Goal: Information Seeking & Learning: Find specific fact

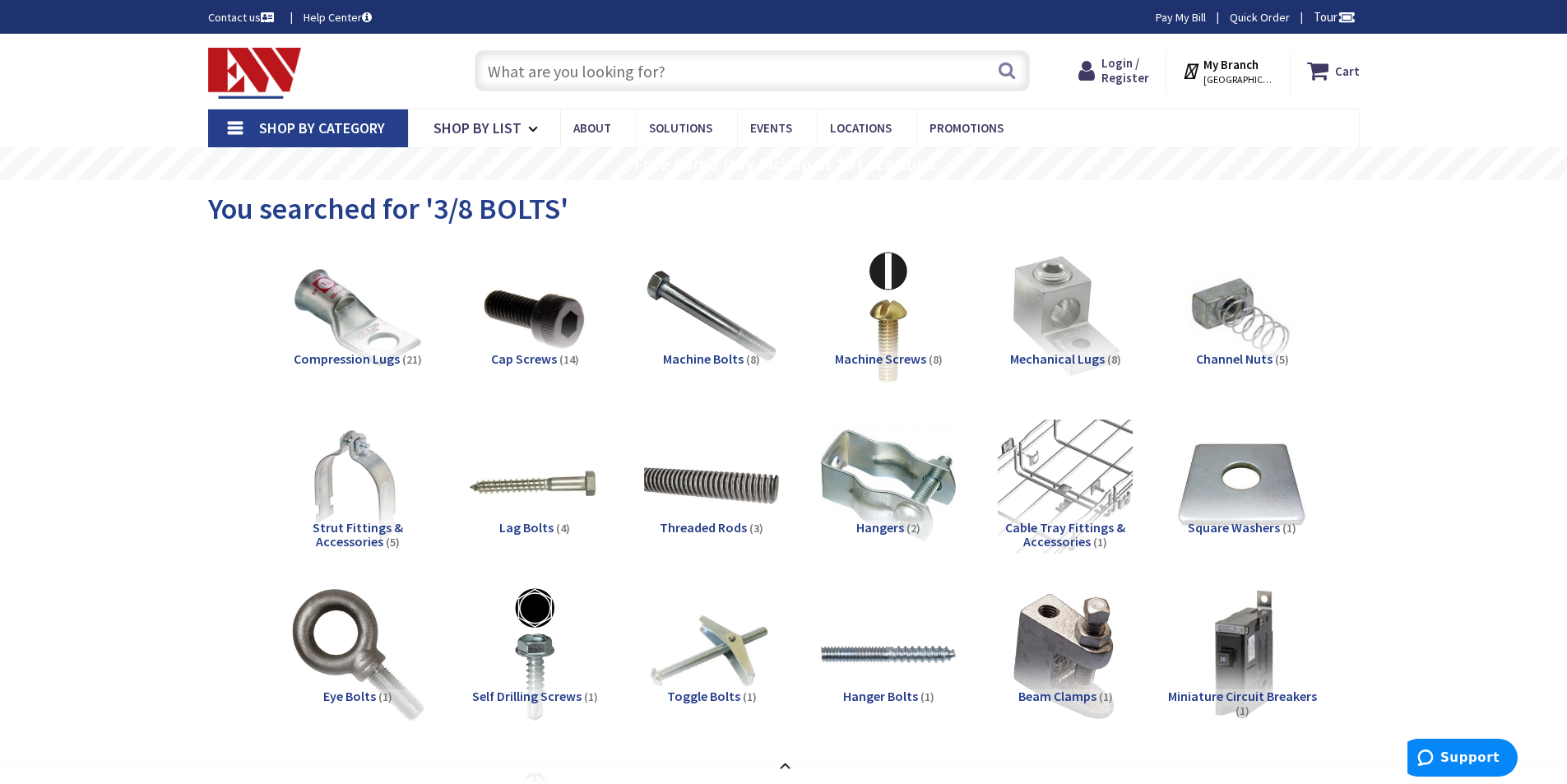
click at [634, 82] on input "text" at bounding box center [752, 71] width 555 height 41
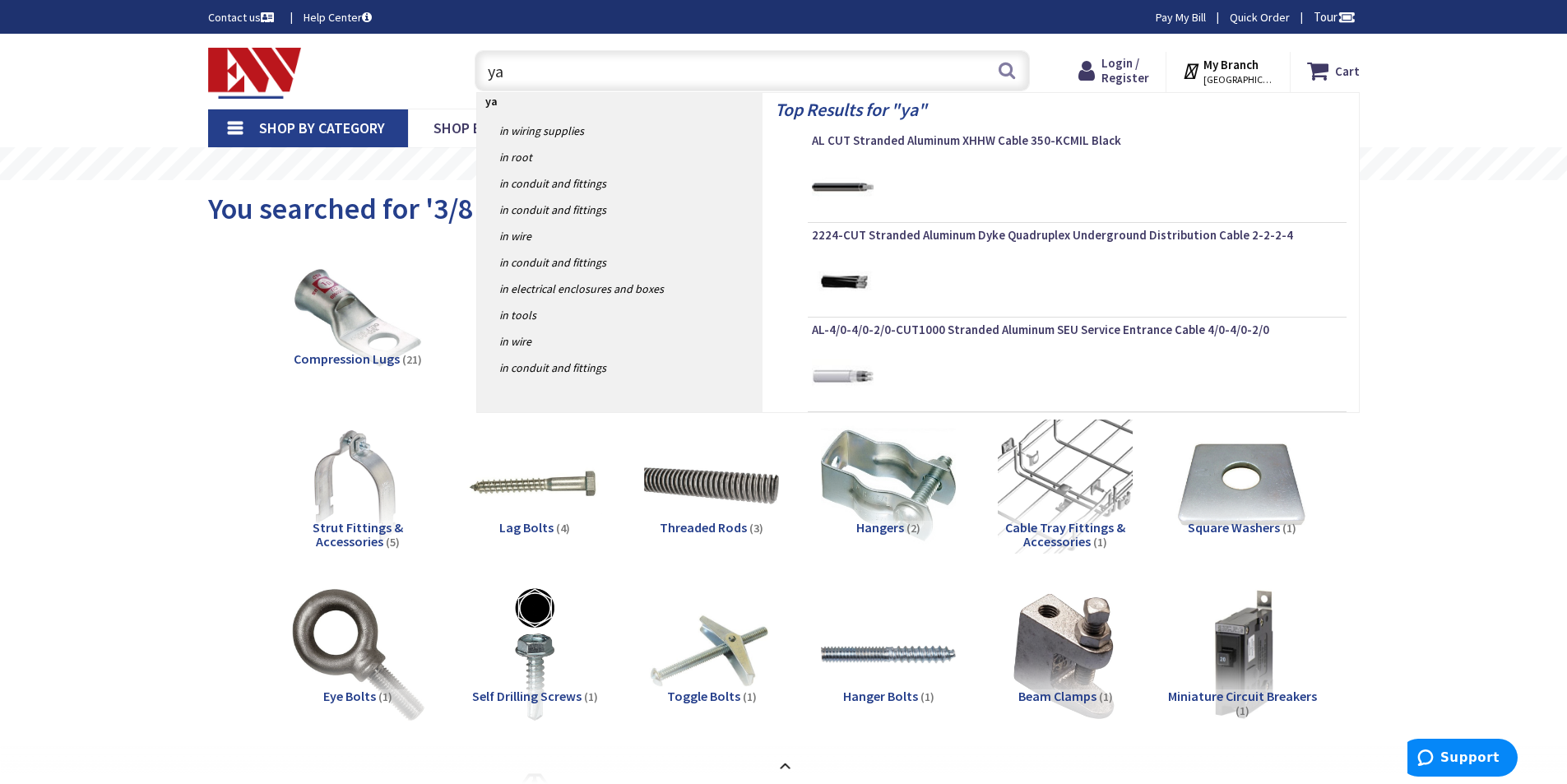
type input "ya8"
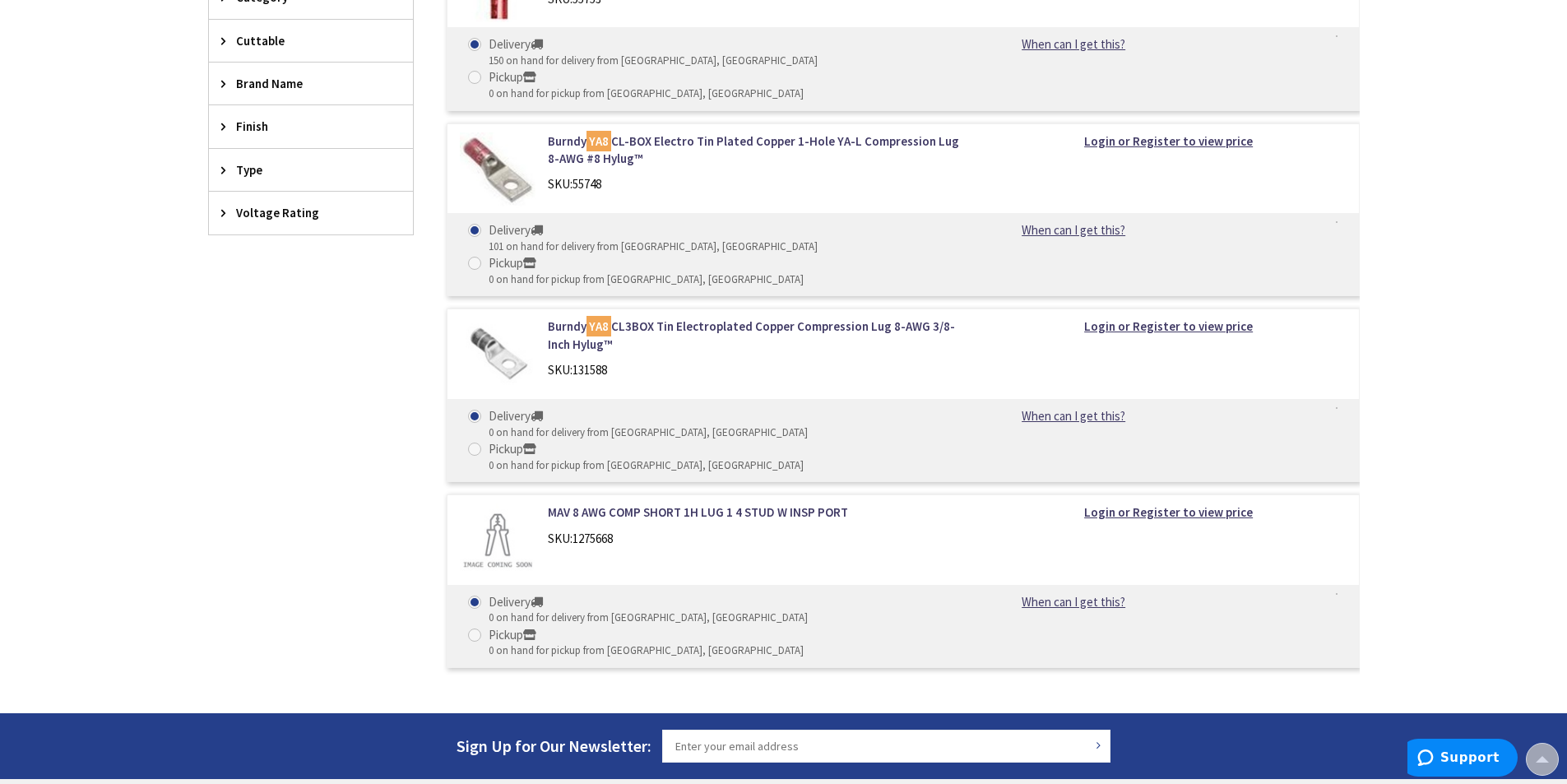
scroll to position [274, 0]
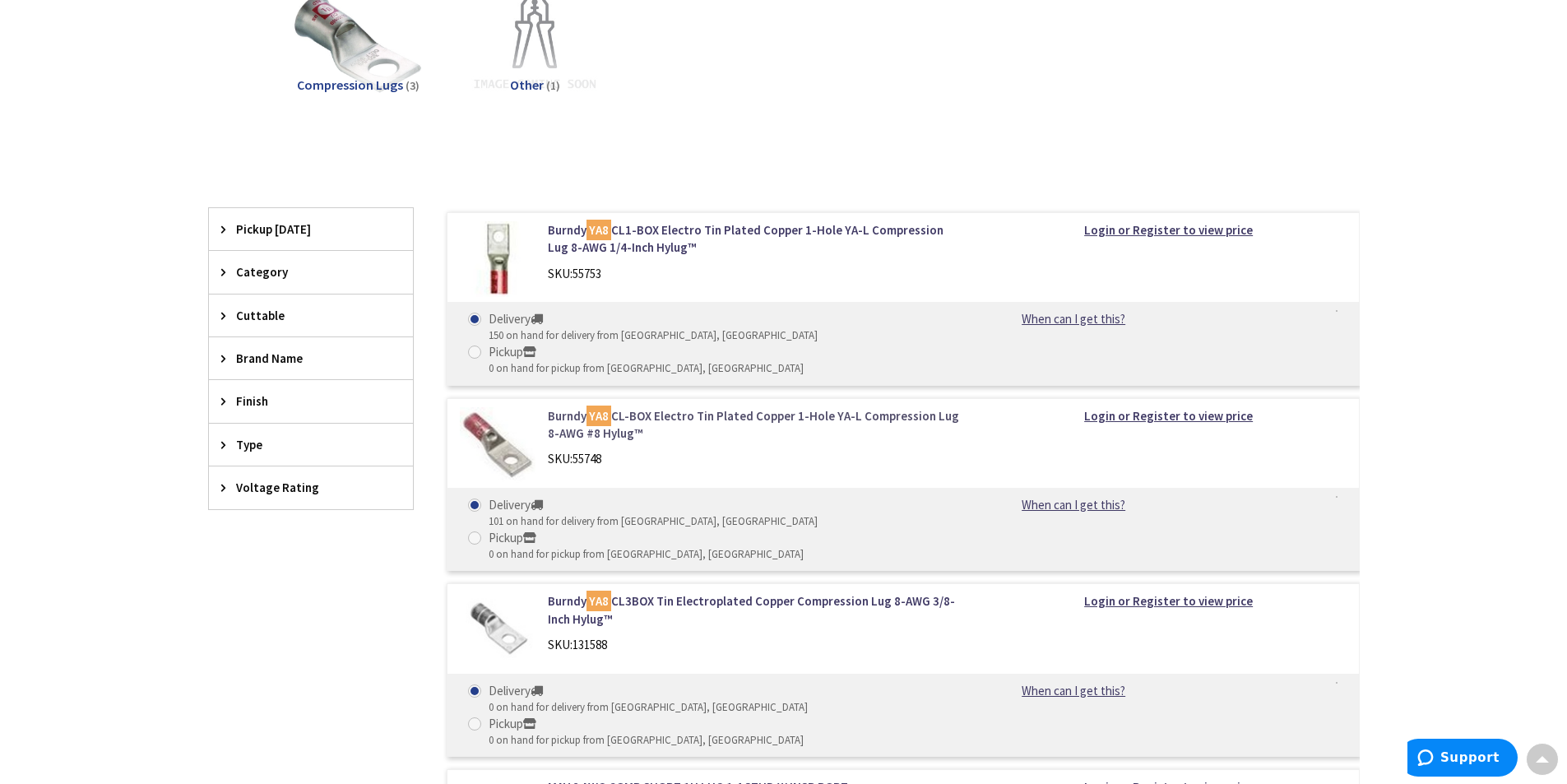
click at [669, 407] on link "Burndy YA8 CL-BOX Electro Tin Plated Copper 1-Hole YA-L Compression Lug 8-AWG #…" at bounding box center [758, 425] width 419 height 36
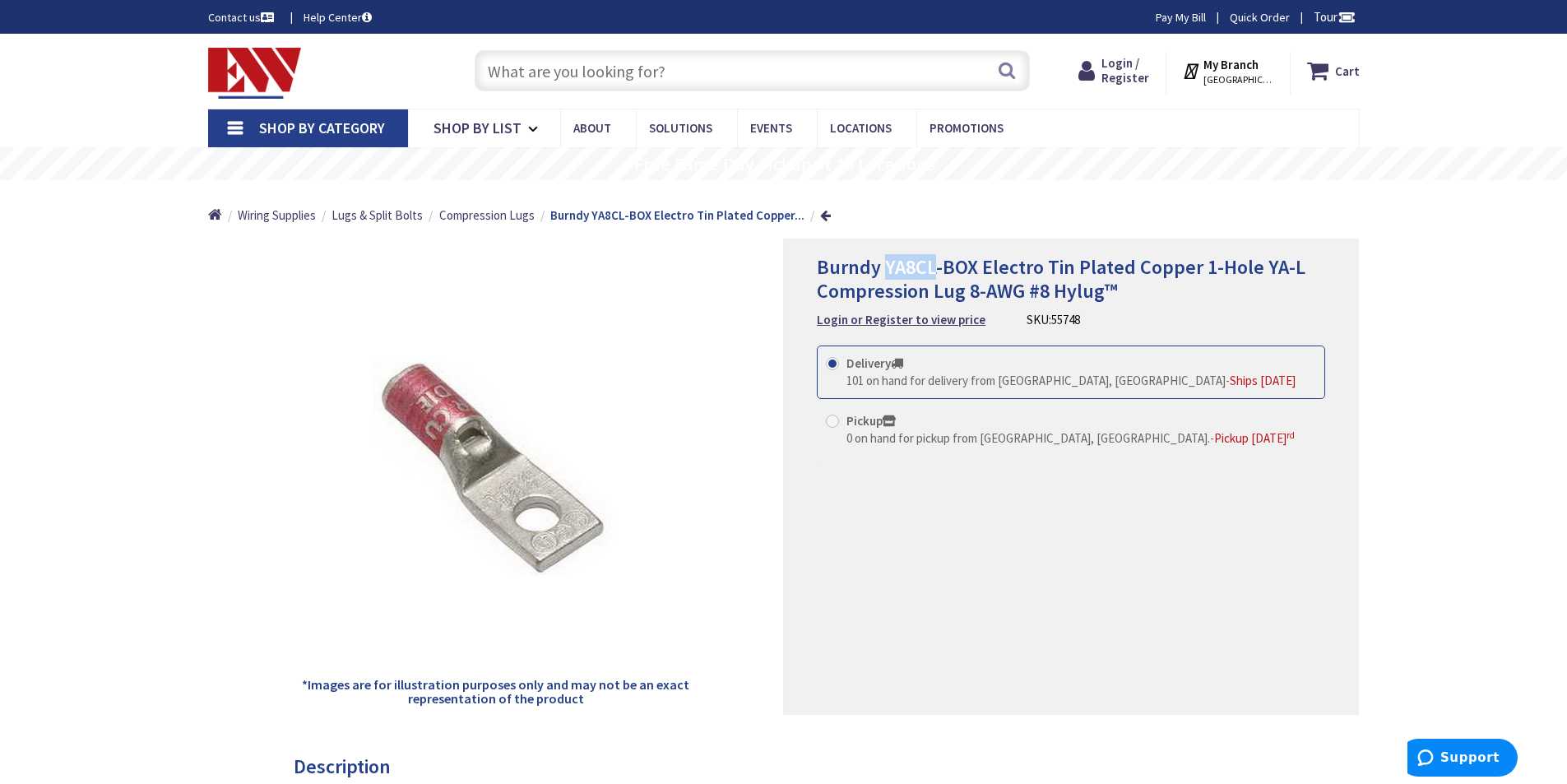
drag, startPoint x: 882, startPoint y: 267, endPoint x: 931, endPoint y: 271, distance: 49.2
click at [931, 271] on span "Burndy YA8CL-BOX Electro Tin Plated Copper 1-Hole YA-L Compression Lug 8-AWG #8…" at bounding box center [1061, 278] width 489 height 49
copy span "YA8CL"
paste input "YA8CL"
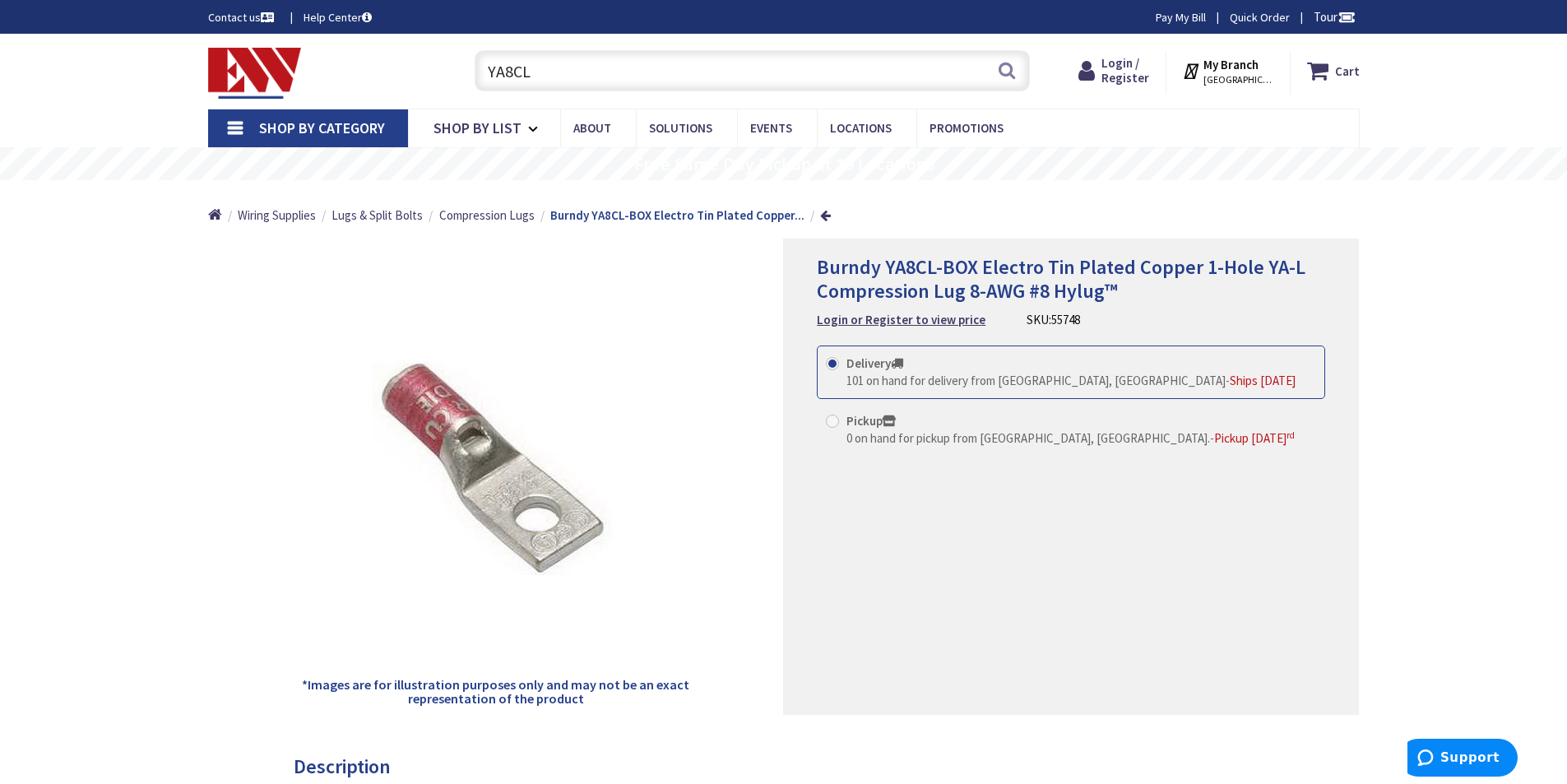
click at [510, 74] on input "YA8CL" at bounding box center [752, 71] width 555 height 41
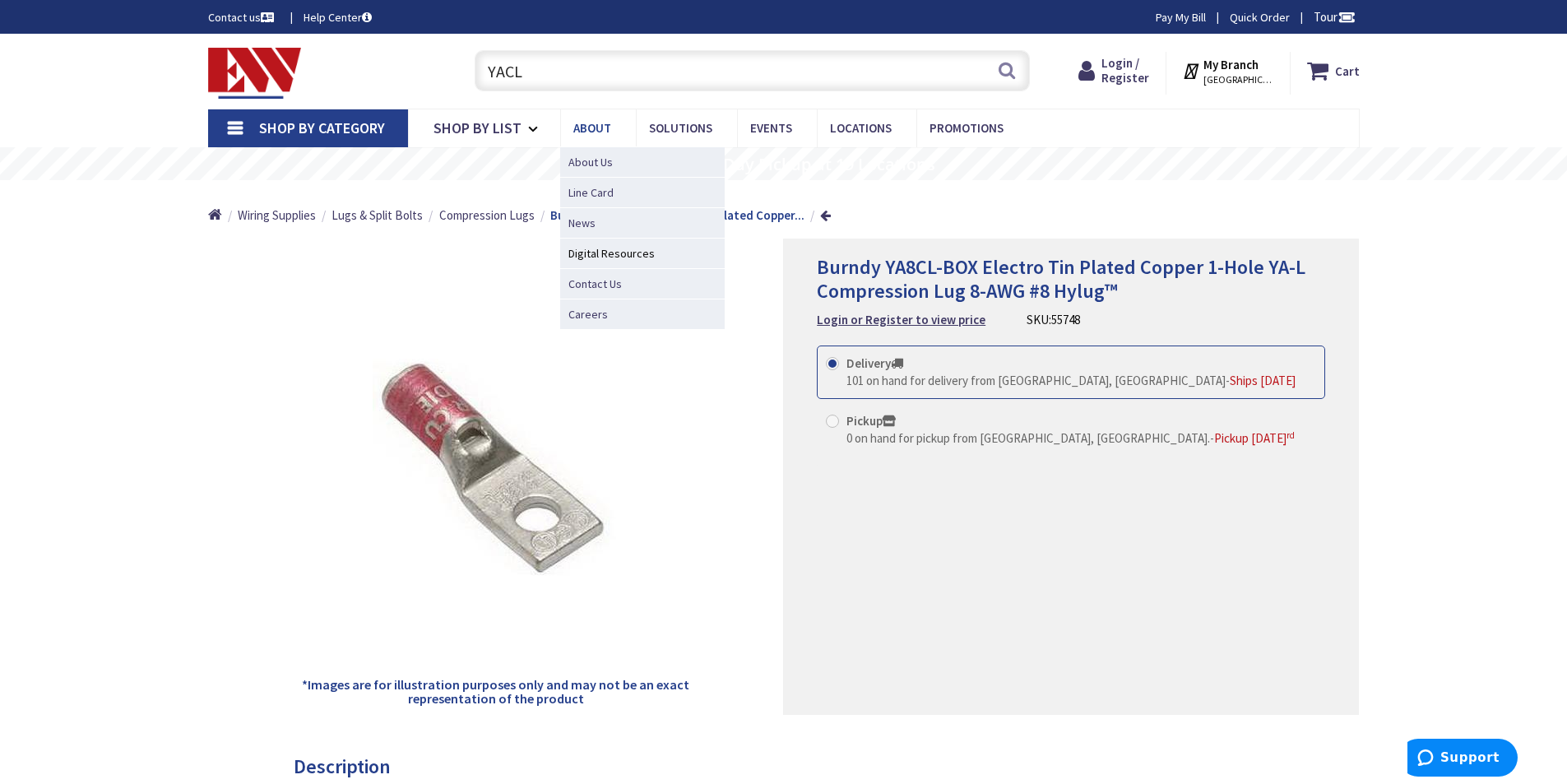
type input "YA6CL"
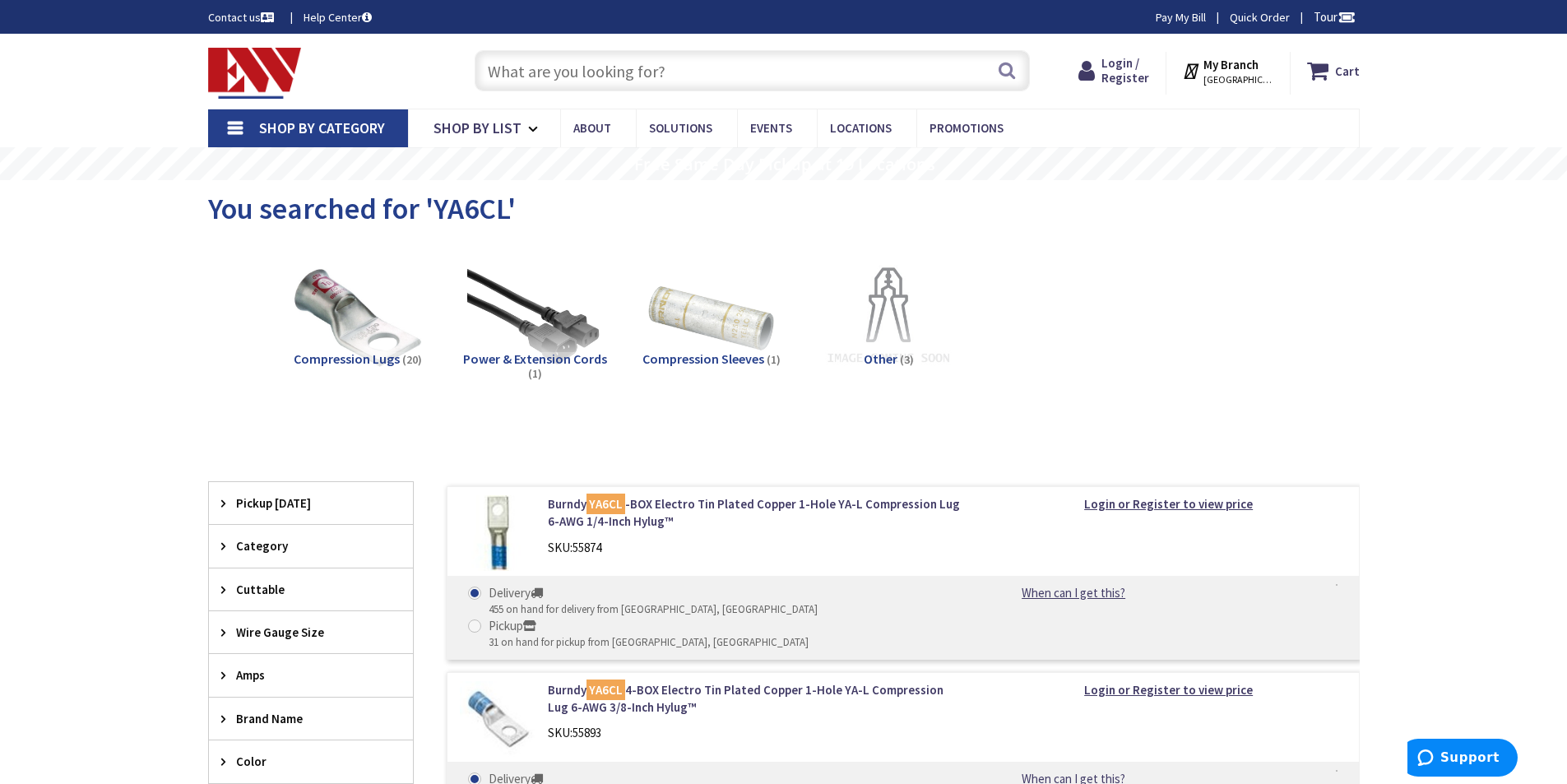
click at [631, 64] on input "text" at bounding box center [752, 71] width 555 height 41
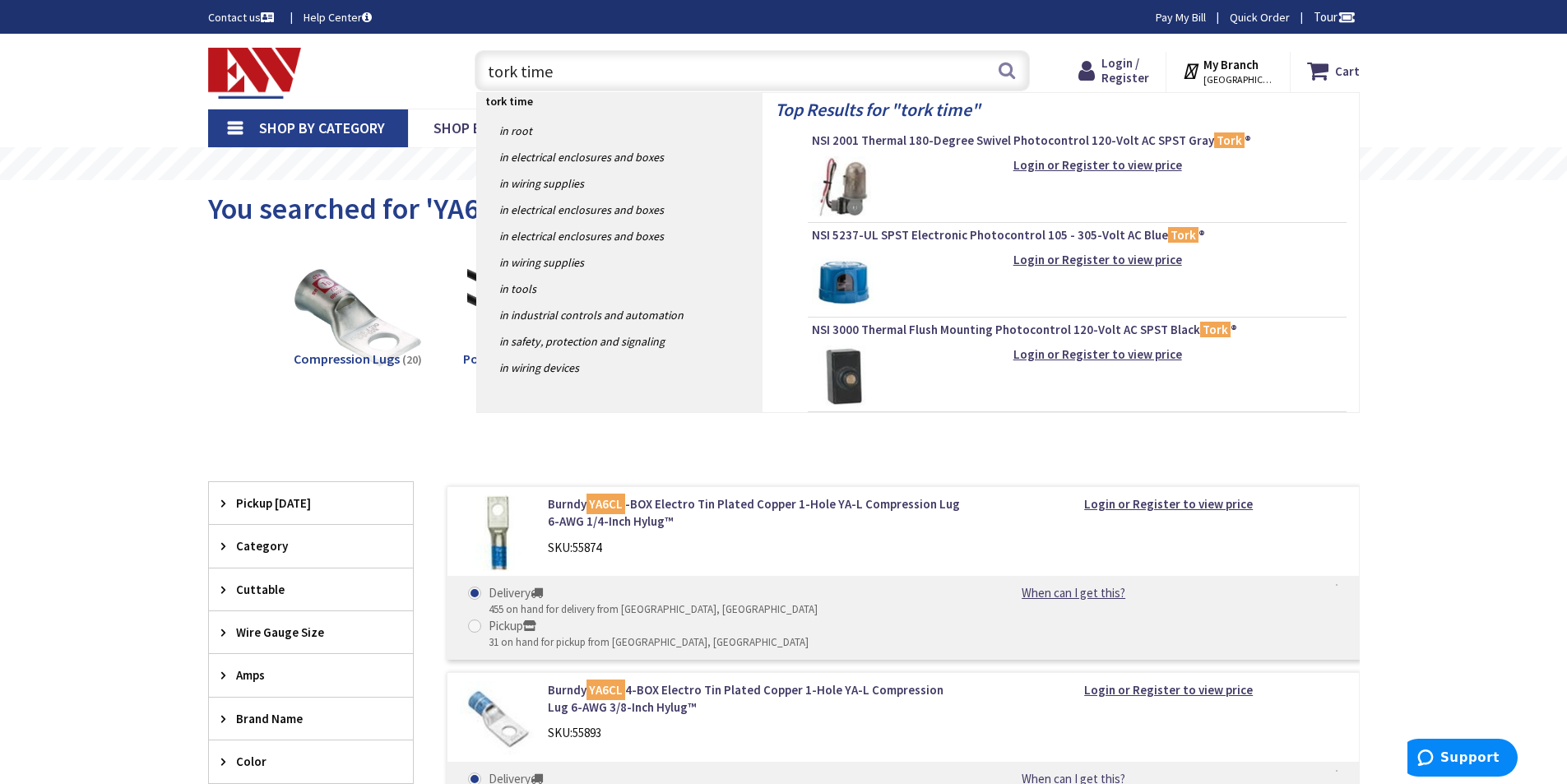
type input "tork timer"
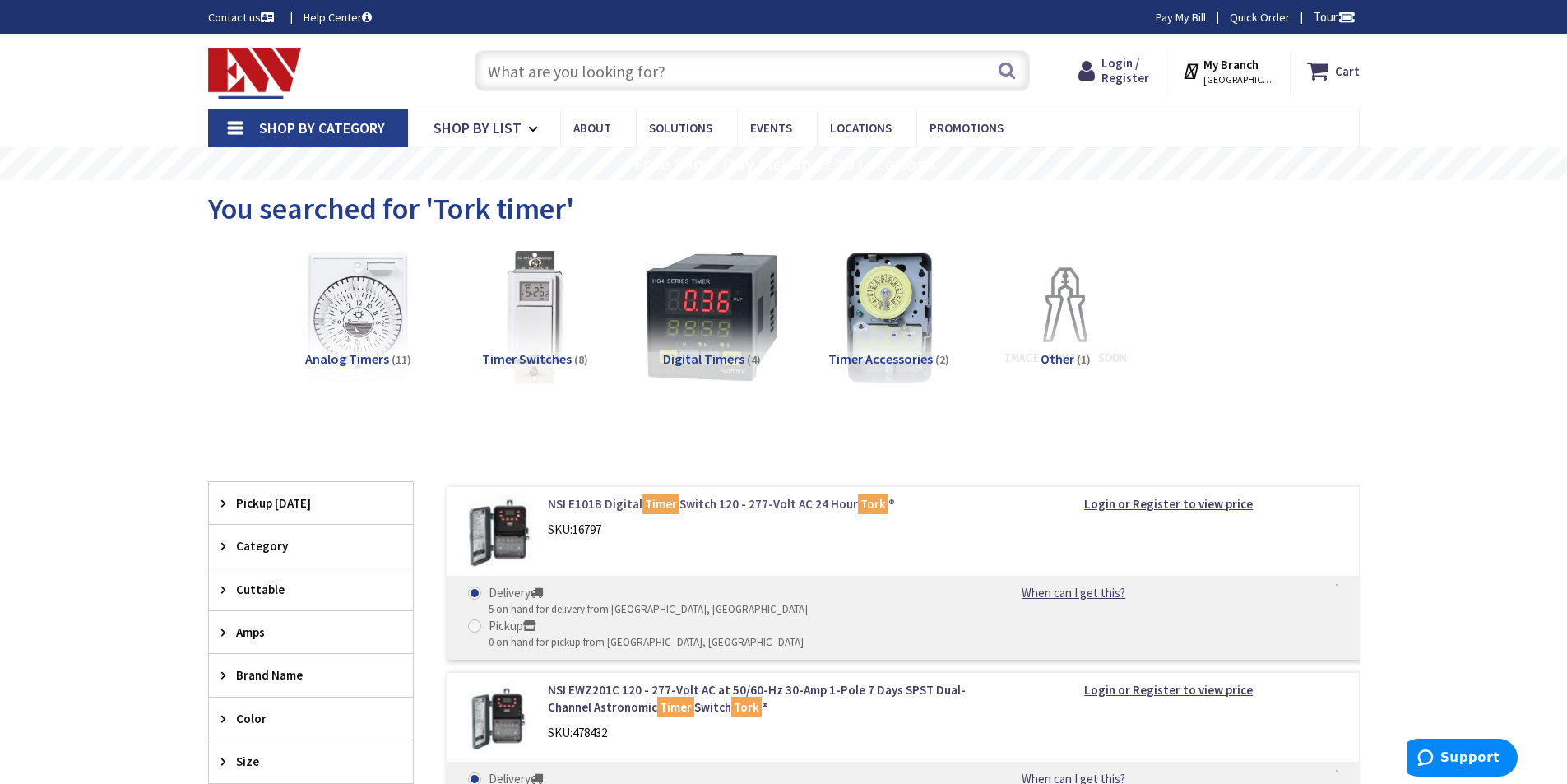
click at [724, 503] on link "NSI E101B Digital Timer Switch 120 - 277-Volt AC 24 Hour Tork ®" at bounding box center [758, 503] width 419 height 17
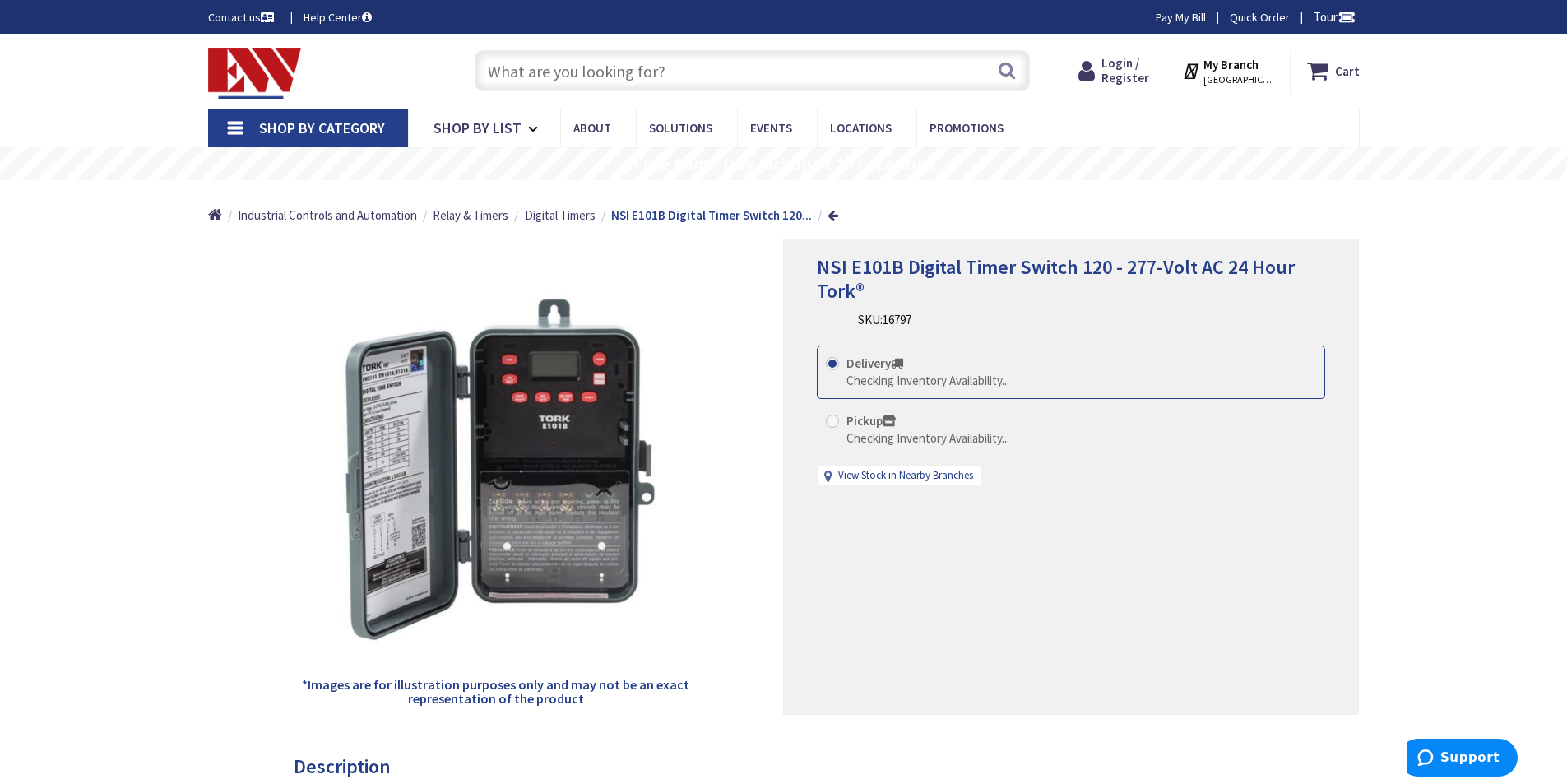
drag, startPoint x: 920, startPoint y: 320, endPoint x: 859, endPoint y: 323, distance: 61.1
click at [859, 323] on div "NSI E101B Digital Timer Switch 120 - 277-Volt AC 24 Hour Tork® SKU: 16797" at bounding box center [1071, 293] width 509 height 73
copy div "SKU: 16797"
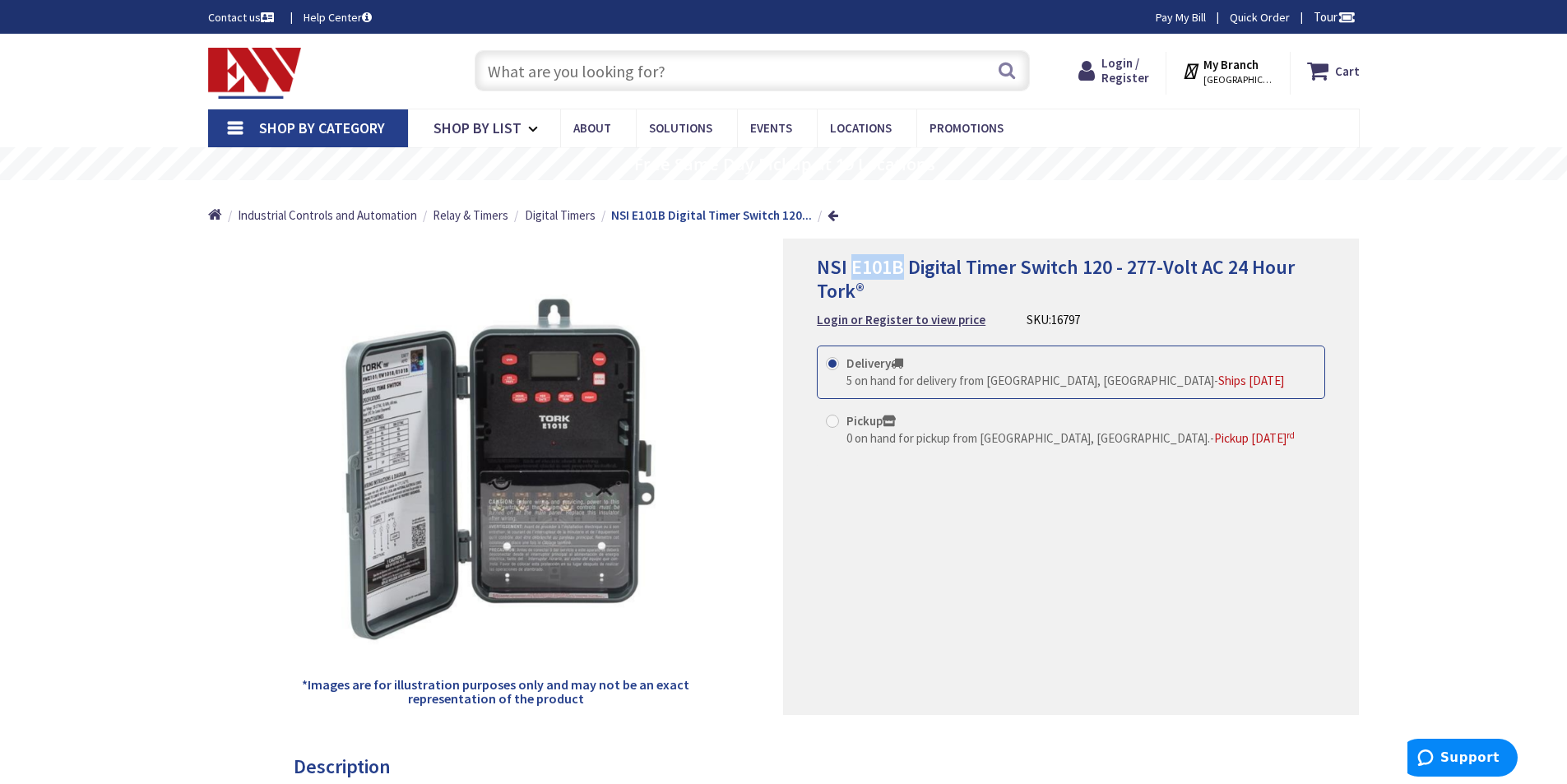
drag, startPoint x: 849, startPoint y: 268, endPoint x: 898, endPoint y: 268, distance: 49.0
click at [898, 268] on span "NSI E101B Digital Timer Switch 120 - 277-Volt AC 24 Hour Tork®" at bounding box center [1056, 278] width 478 height 49
copy span "E101B"
drag, startPoint x: 1072, startPoint y: 315, endPoint x: 1016, endPoint y: 315, distance: 56.0
click at [1027, 315] on div "SKU: 16797" at bounding box center [1054, 319] width 54 height 17
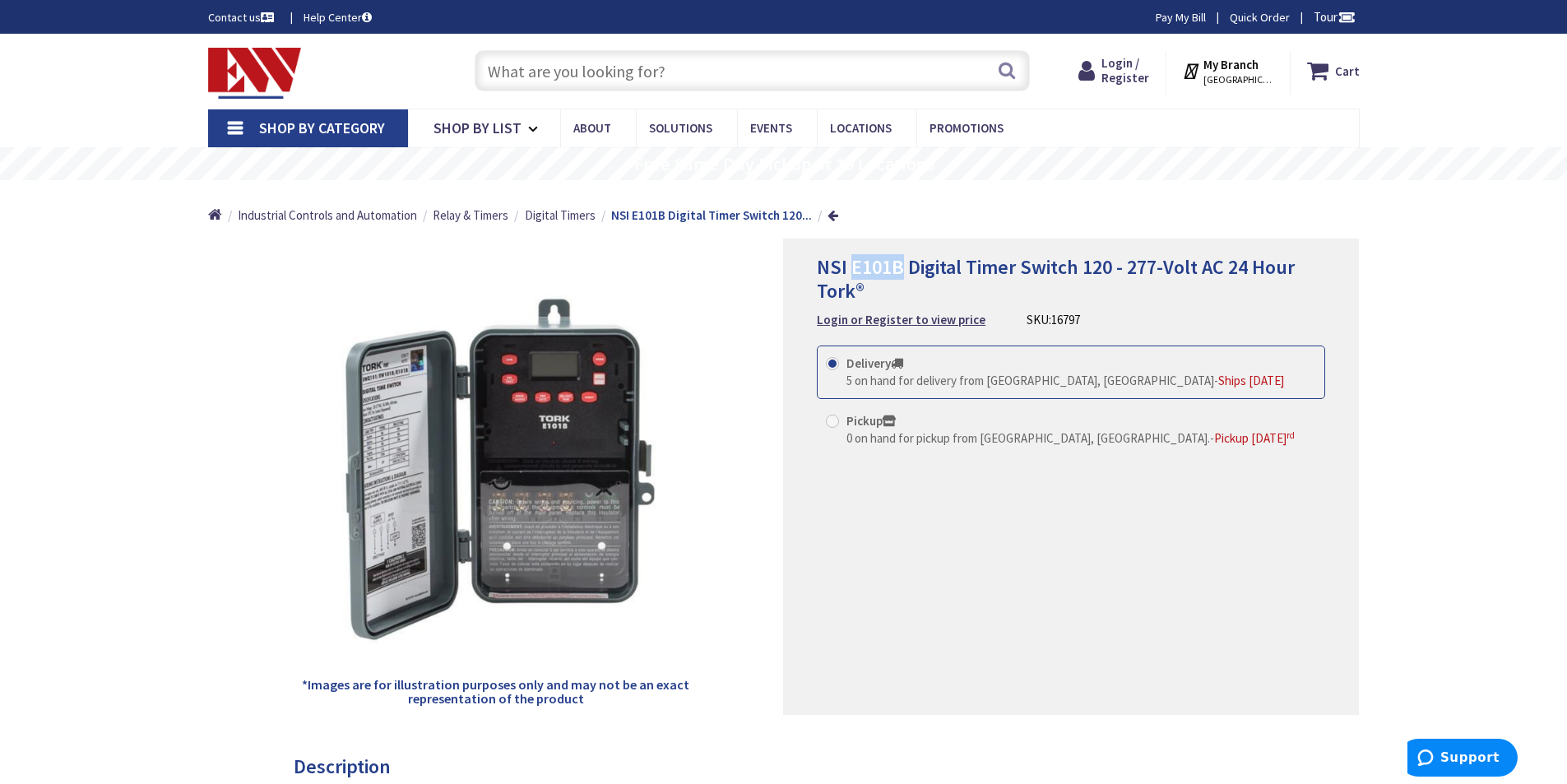
copy div "SKU: 16797"
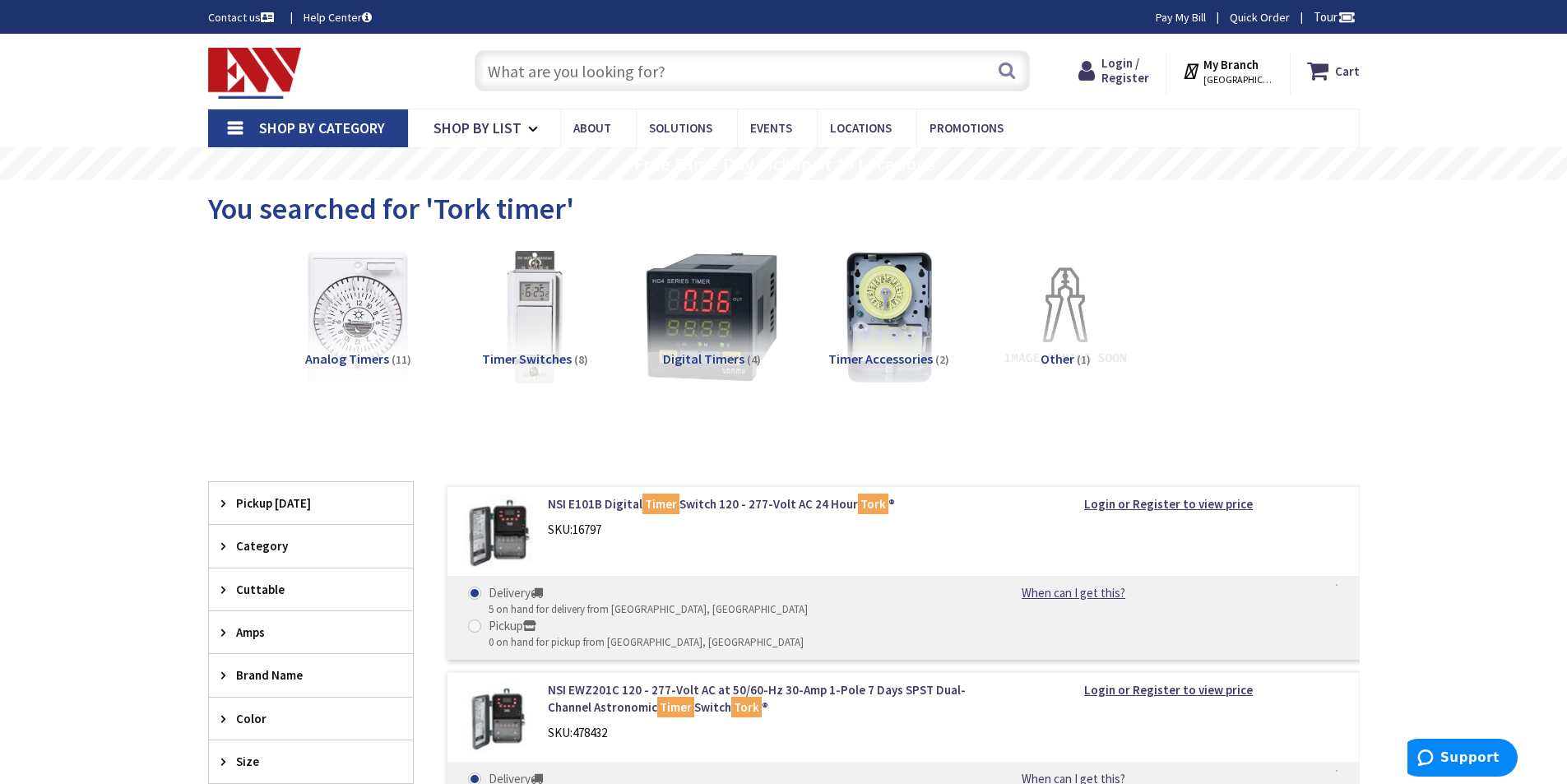
paste input "WFTU40"
type input "WFTU40"
click at [1009, 70] on button "Search" at bounding box center [1007, 70] width 21 height 37
